Goal: Register for event/course

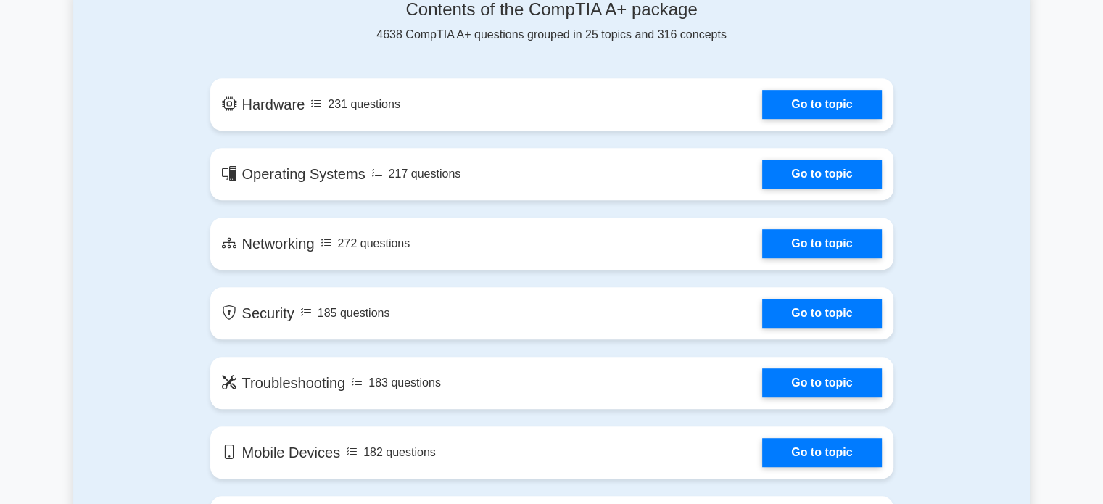
scroll to position [660, 0]
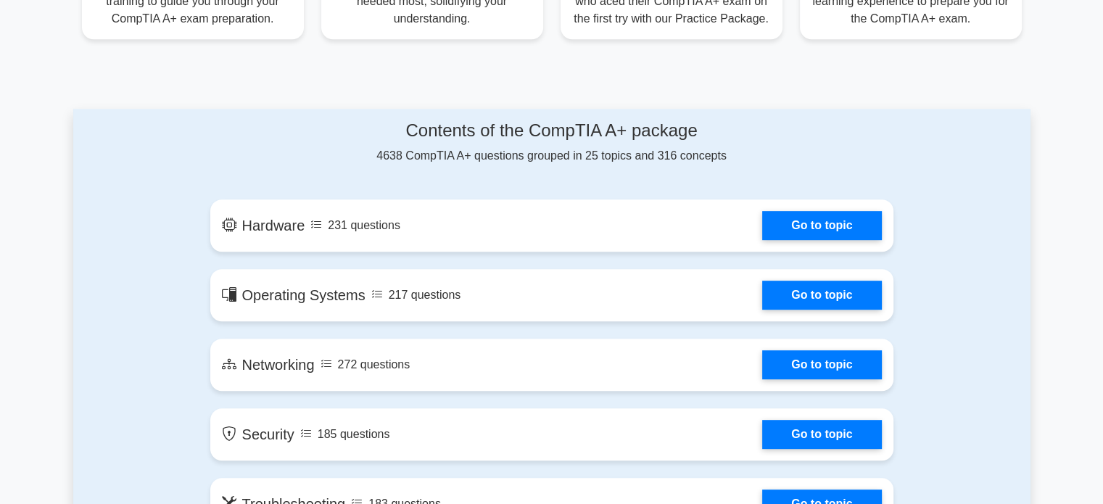
drag, startPoint x: 1113, startPoint y: 48, endPoint x: 1097, endPoint y: 115, distance: 68.6
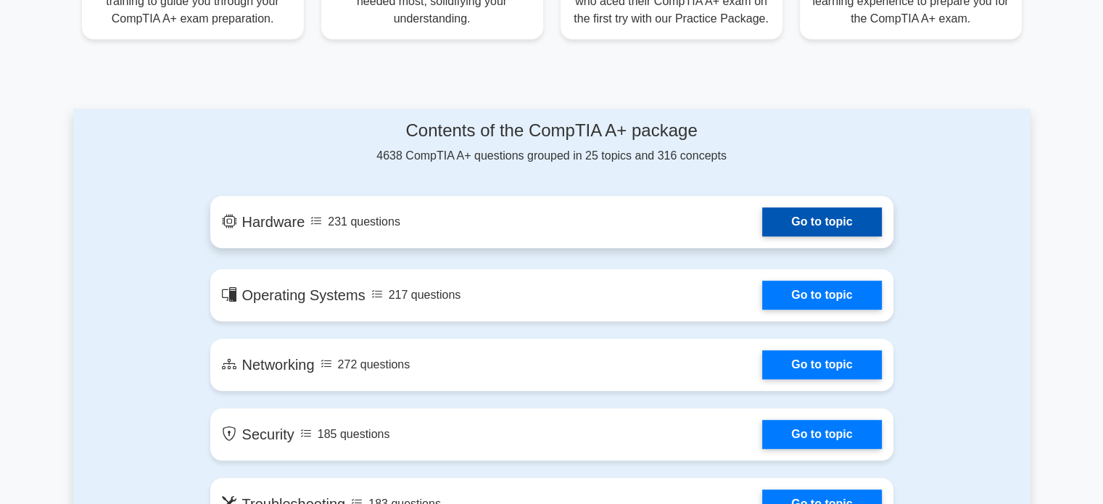
click at [836, 236] on link "Go to topic" at bounding box center [821, 221] width 119 height 29
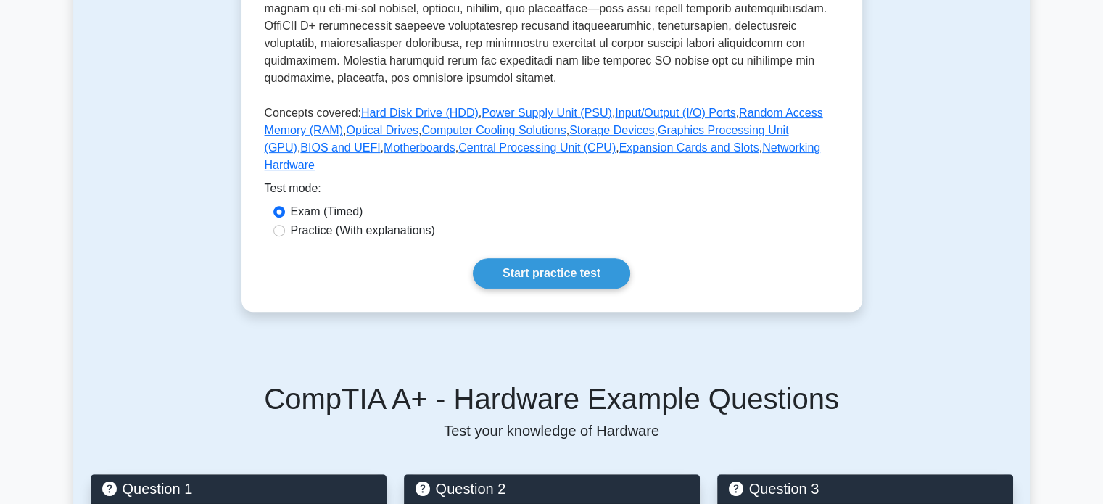
scroll to position [578, 0]
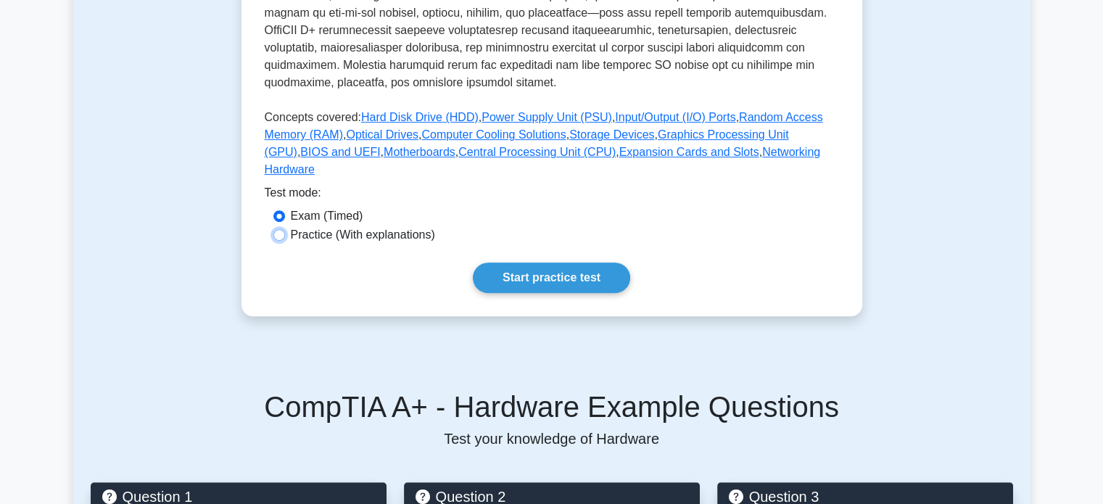
click at [277, 229] on input "Practice (With explanations)" at bounding box center [279, 235] width 12 height 12
radio input "true"
click at [514, 263] on link "Start practice test" at bounding box center [551, 278] width 157 height 30
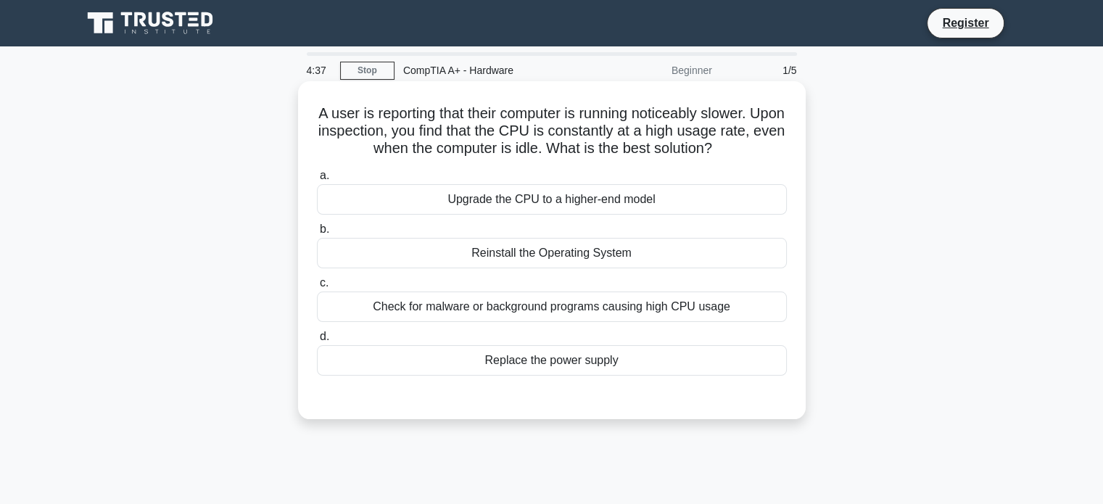
click at [618, 314] on div "Check for malware or background programs causing high CPU usage" at bounding box center [552, 307] width 470 height 30
click at [317, 288] on input "c. Check for malware or background programs causing high CPU usage" at bounding box center [317, 283] width 0 height 9
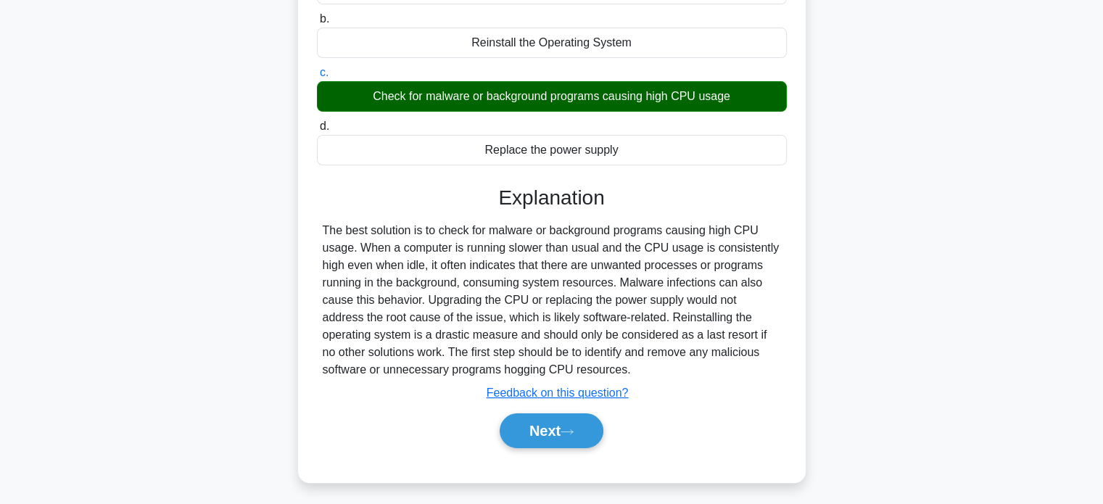
scroll to position [217, 0]
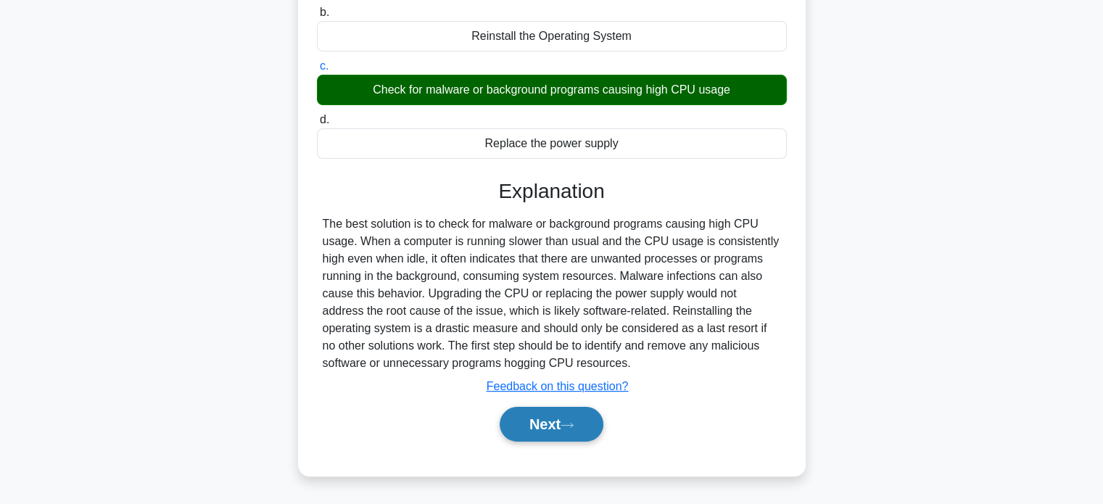
click at [564, 432] on button "Next" at bounding box center [552, 424] width 104 height 35
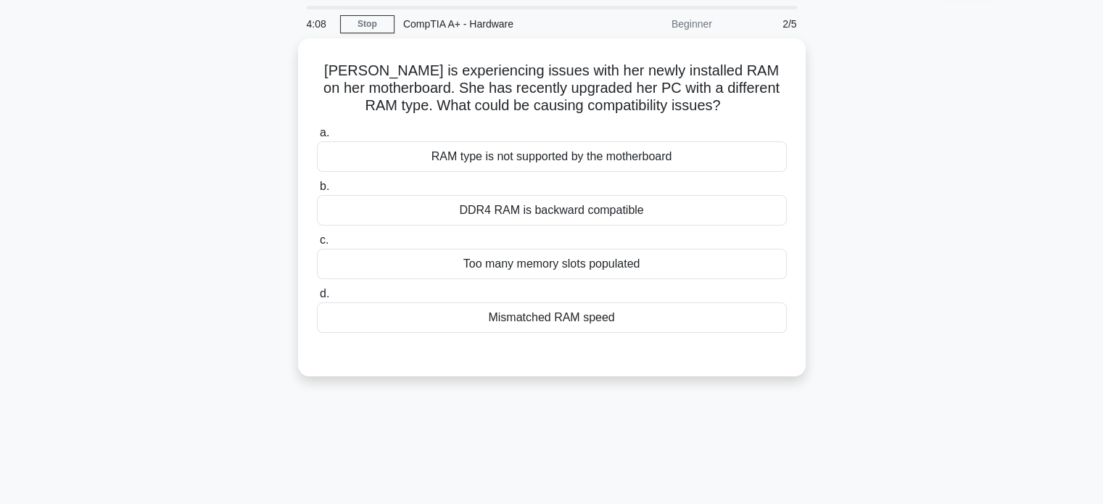
scroll to position [0, 0]
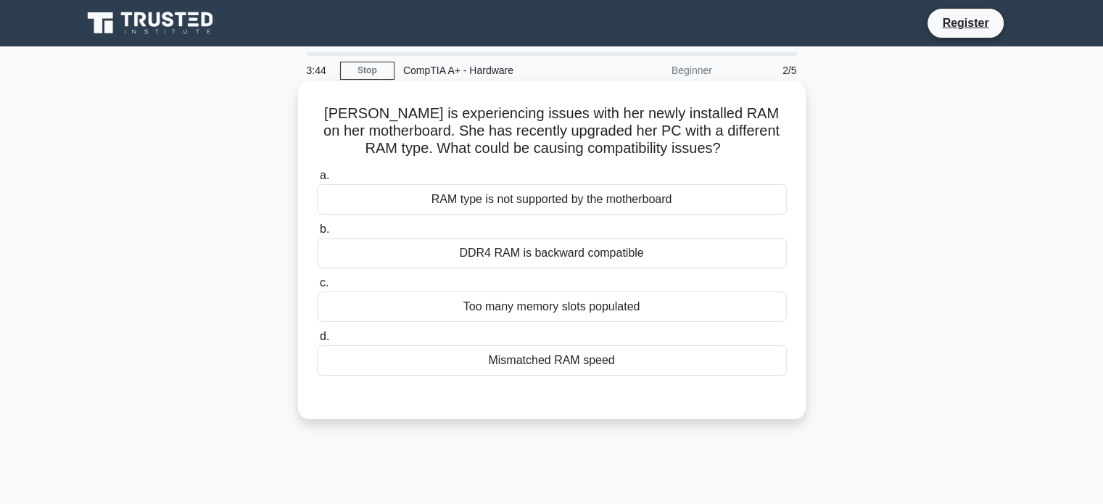
click at [569, 197] on div "RAM type is not supported by the motherboard" at bounding box center [552, 199] width 470 height 30
click at [317, 181] on input "a. RAM type is not supported by the motherboard" at bounding box center [317, 175] width 0 height 9
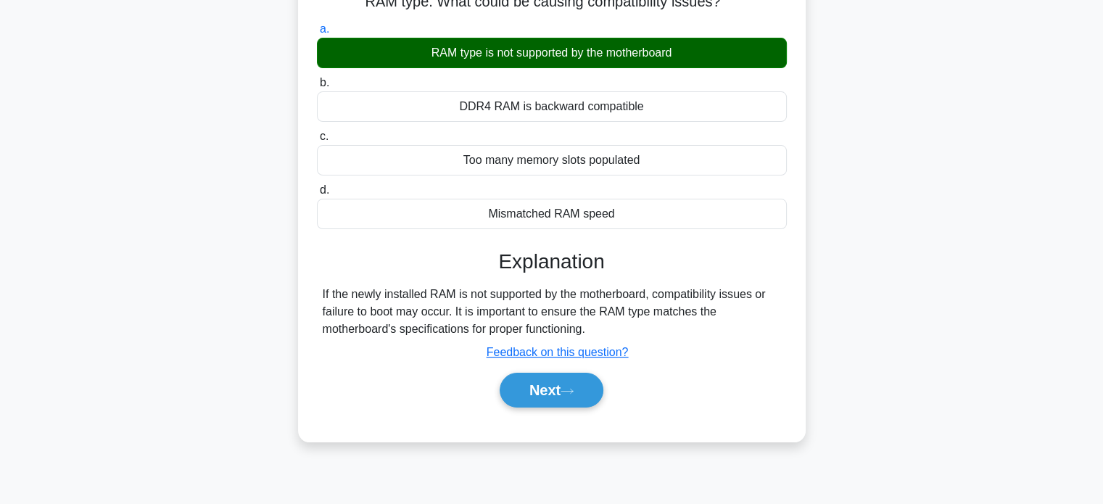
scroll to position [154, 0]
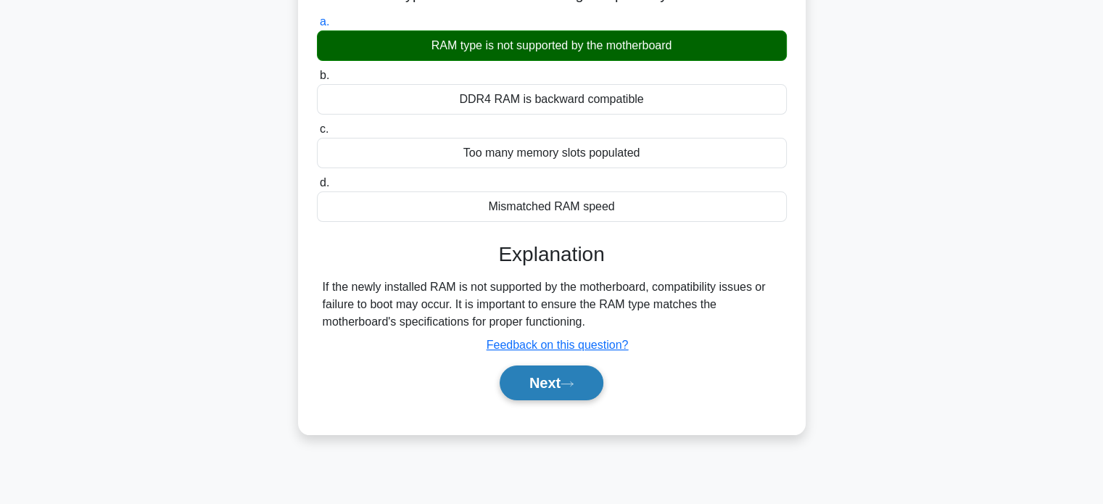
click at [586, 392] on button "Next" at bounding box center [552, 383] width 104 height 35
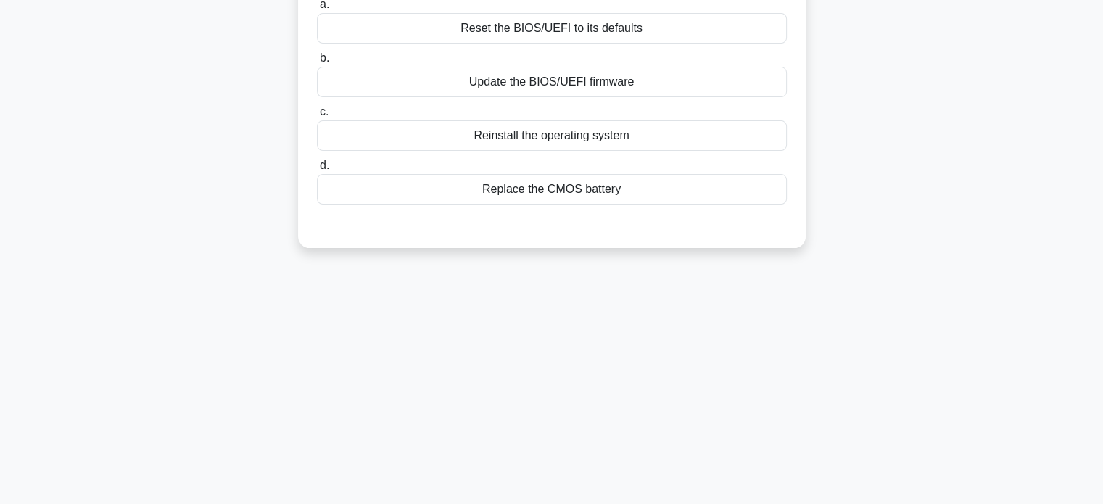
click at [522, 194] on div "Replace the CMOS battery" at bounding box center [552, 189] width 470 height 30
click at [317, 170] on input "d. Replace the CMOS battery" at bounding box center [317, 165] width 0 height 9
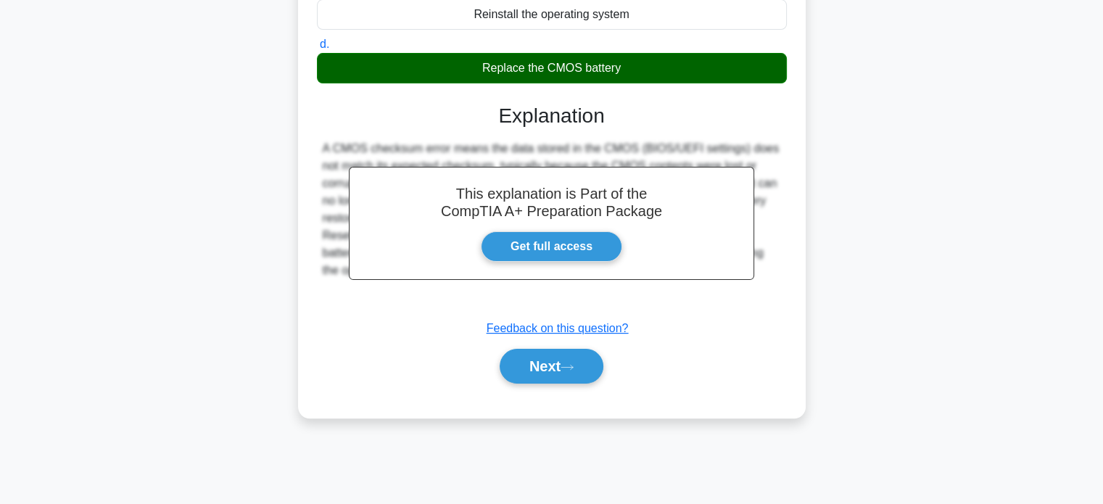
scroll to position [279, 0]
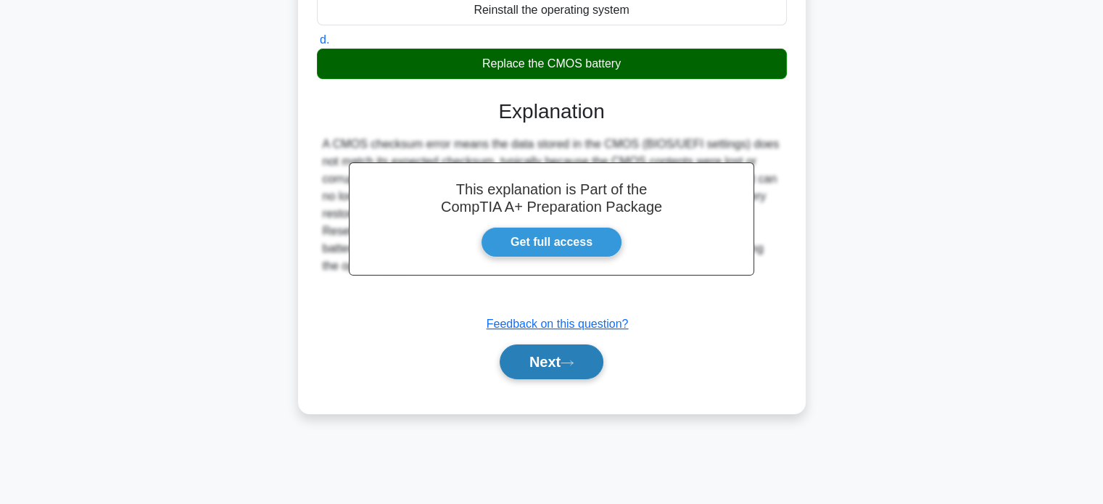
click at [549, 360] on button "Next" at bounding box center [552, 362] width 104 height 35
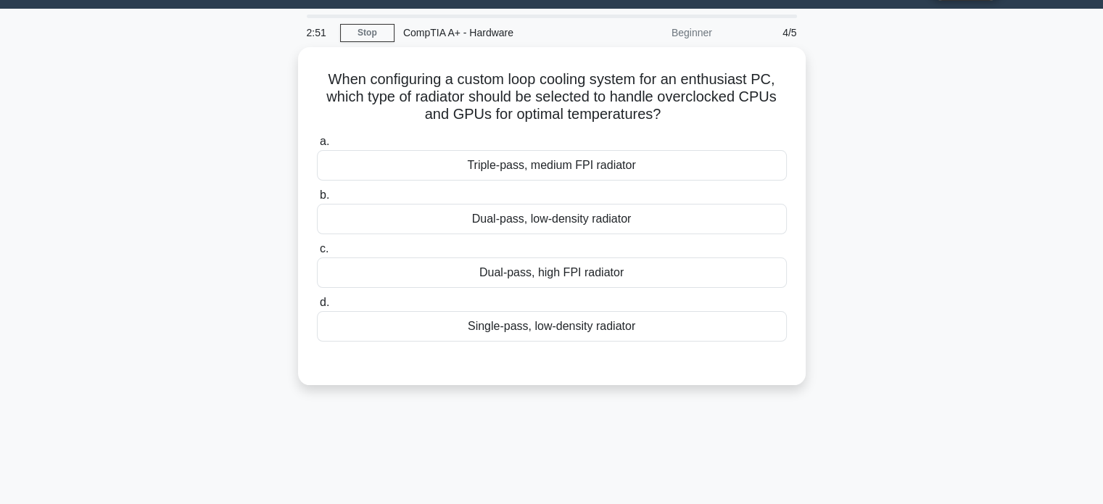
scroll to position [0, 0]
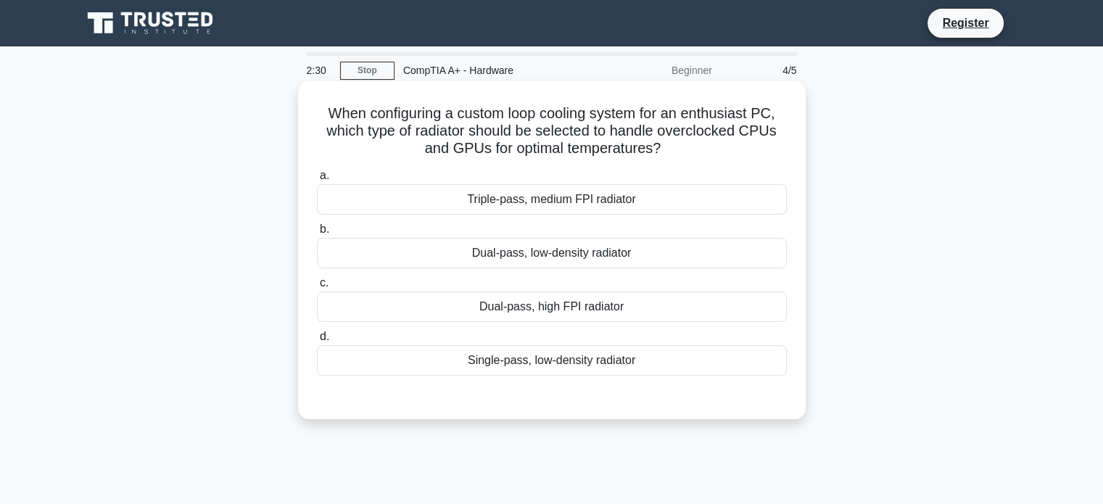
click at [618, 206] on div "Triple-pass, medium FPI radiator" at bounding box center [552, 199] width 470 height 30
click at [317, 181] on input "a. Triple-pass, medium FPI radiator" at bounding box center [317, 175] width 0 height 9
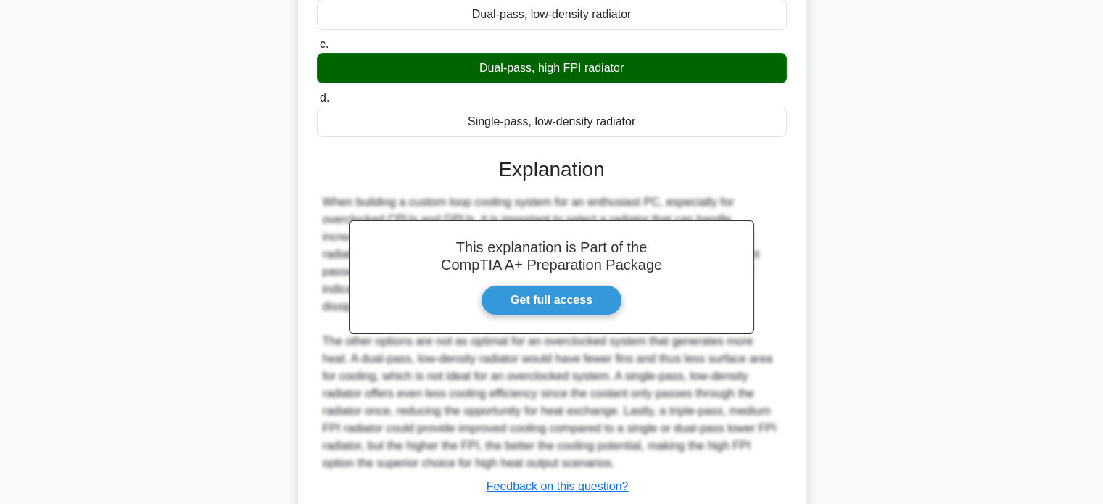
scroll to position [321, 0]
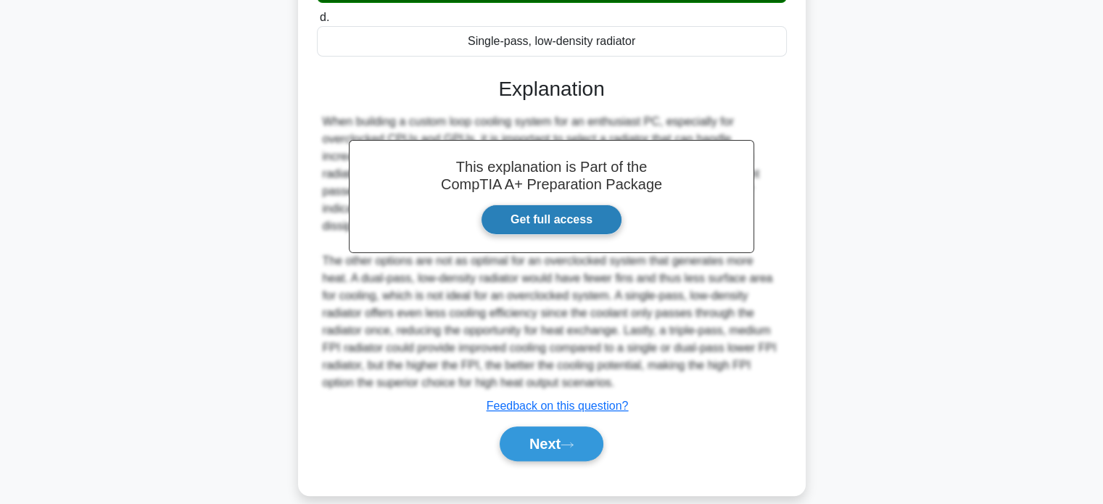
click at [530, 226] on link "Get full access" at bounding box center [551, 220] width 141 height 30
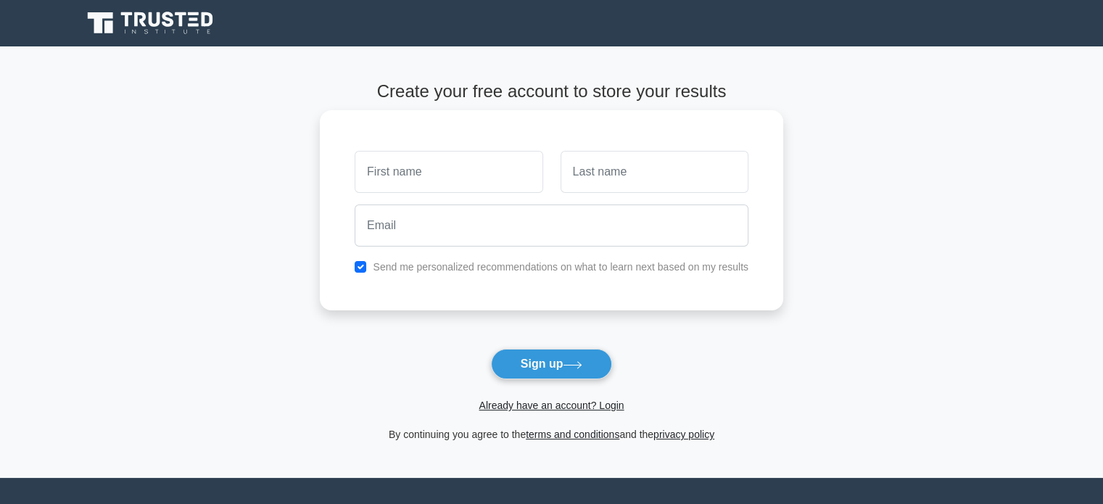
click at [499, 176] on input "text" at bounding box center [449, 172] width 188 height 42
type input "Cash"
click at [620, 183] on input "text" at bounding box center [655, 172] width 188 height 42
type input "Hayle"
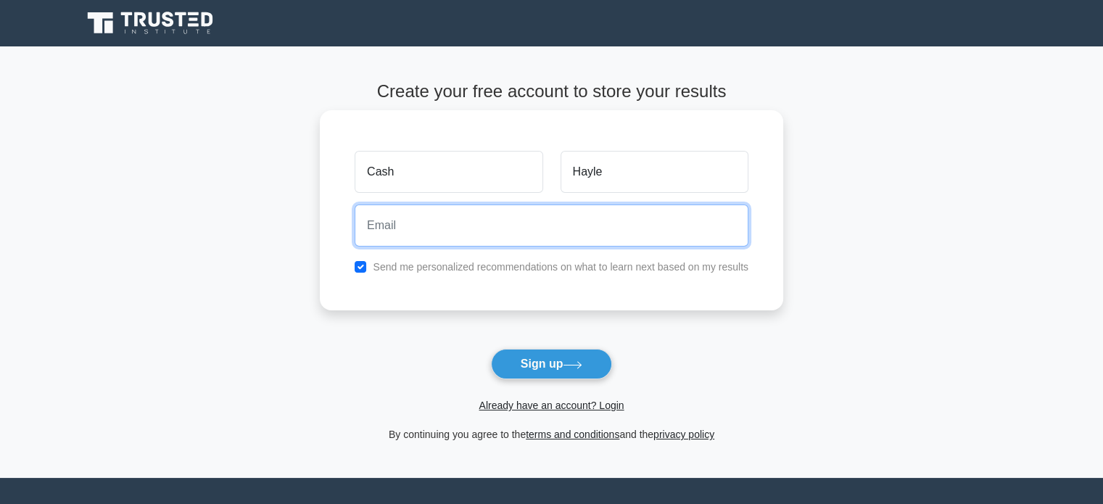
click at [577, 234] on input "email" at bounding box center [552, 226] width 394 height 42
type input "cornelimachiavelli@gmail.com"
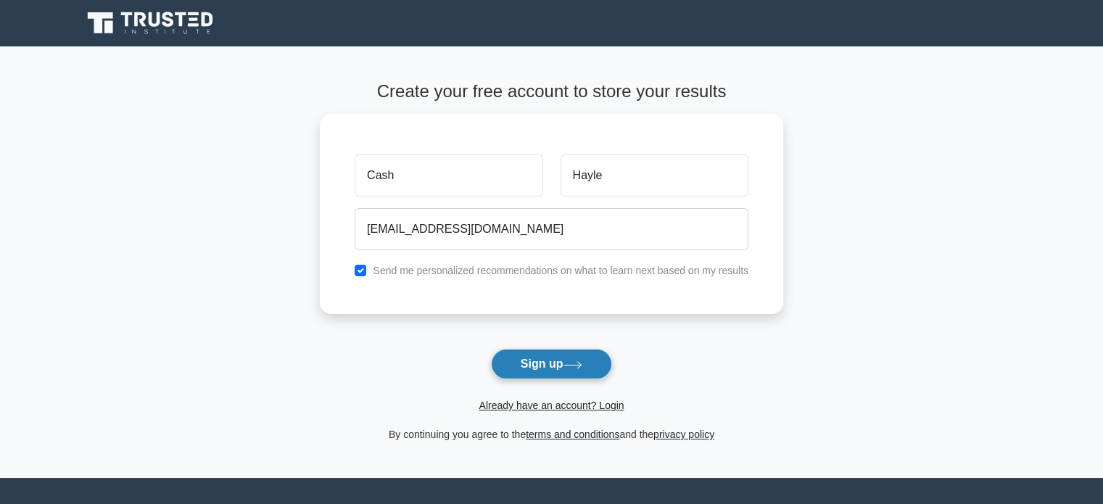
click at [546, 370] on button "Sign up" at bounding box center [552, 364] width 122 height 30
